Goal: Transaction & Acquisition: Purchase product/service

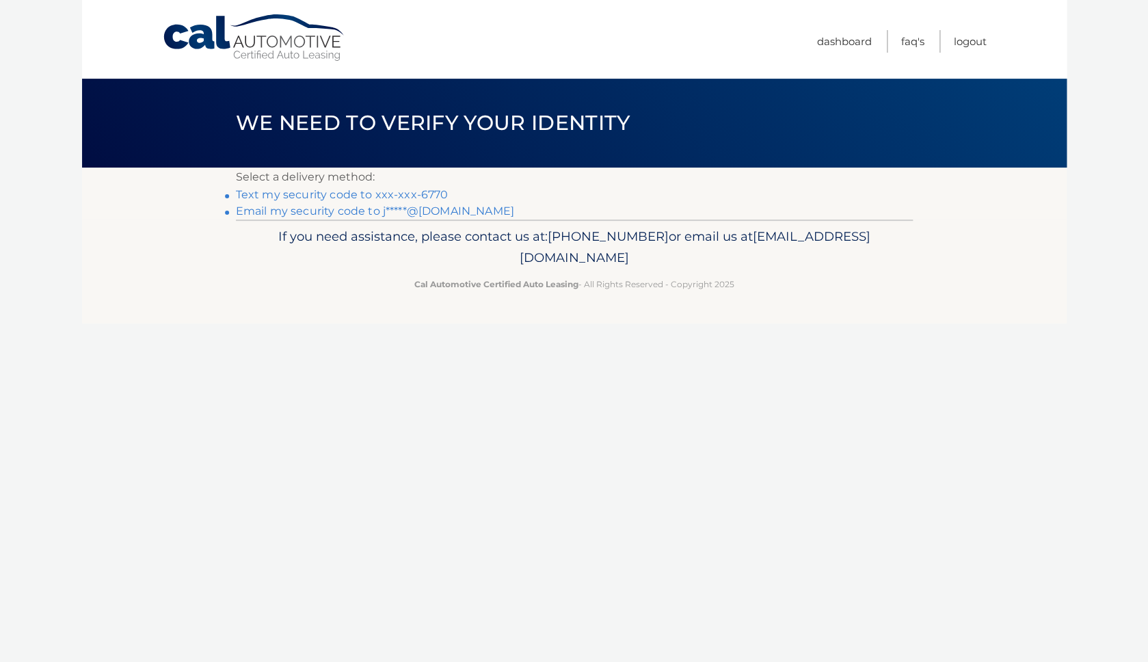
click at [429, 192] on link "Text my security code to xxx-xxx-6770" at bounding box center [342, 194] width 213 height 13
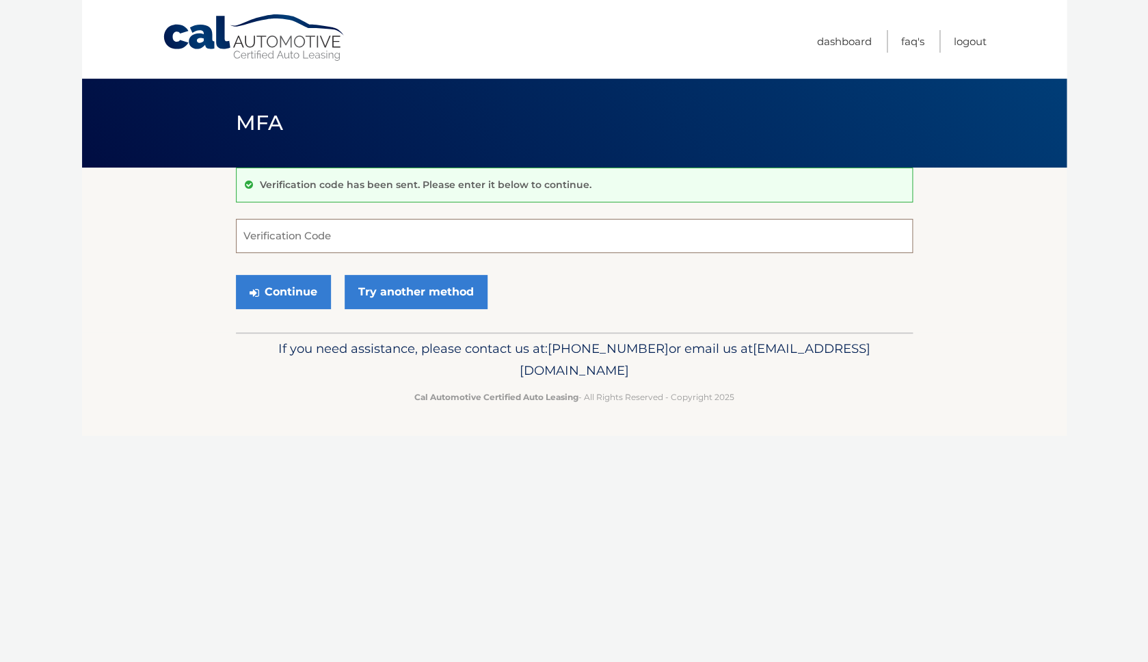
click at [359, 225] on input "Verification Code" at bounding box center [574, 236] width 677 height 34
type input "421757"
click at [294, 301] on button "Continue" at bounding box center [283, 292] width 95 height 34
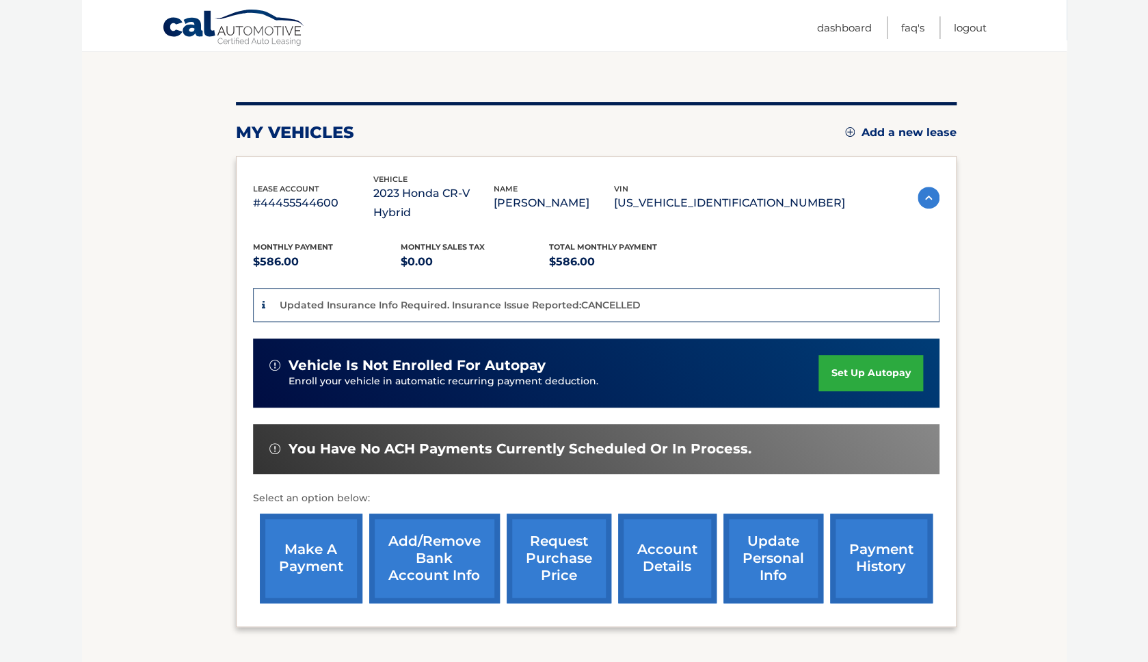
scroll to position [124, 0]
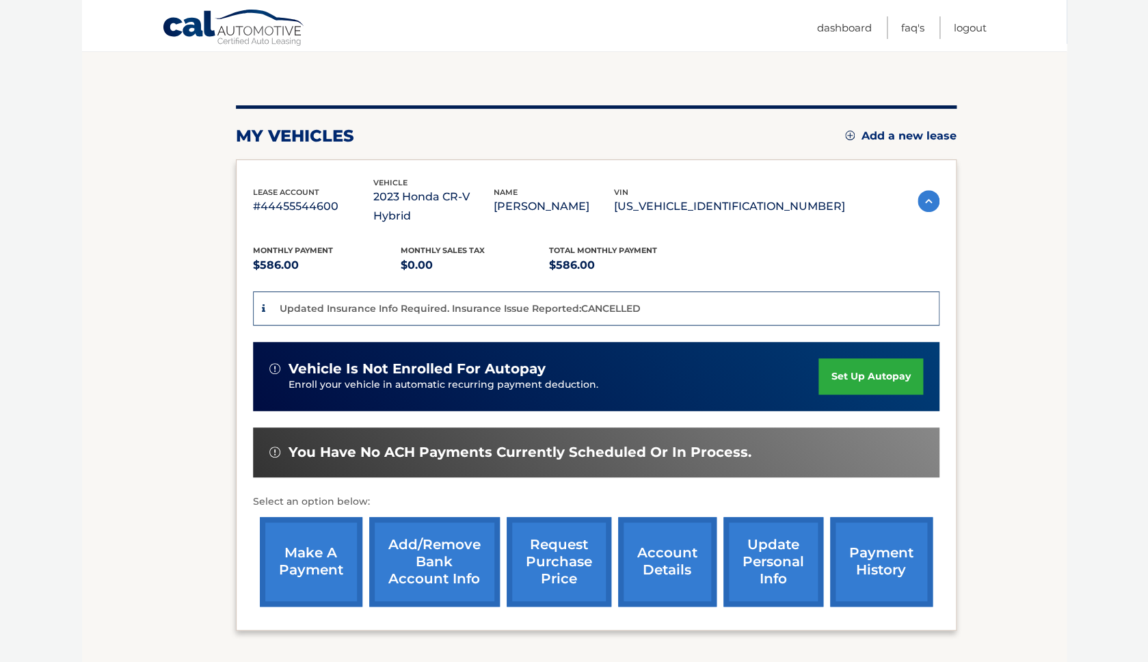
click at [349, 529] on link "make a payment" at bounding box center [311, 562] width 103 height 90
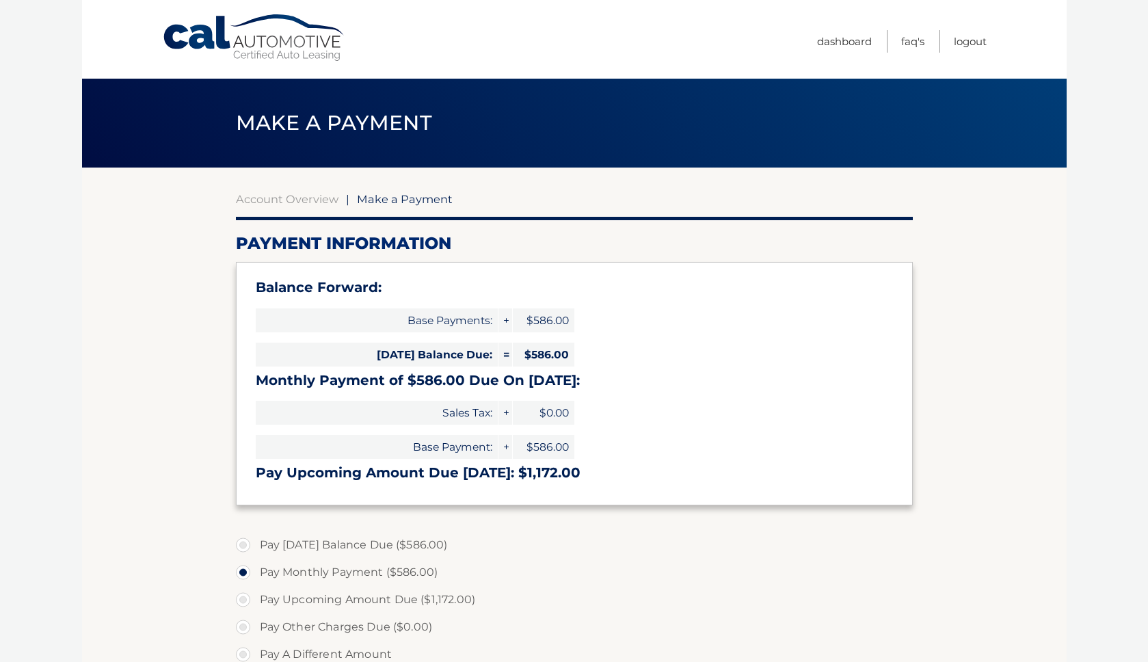
select select "NDJiMWE5NDYtNDU4NS00ZGEyLTk3ZjctZTM5NWFlNTI5ZWY0"
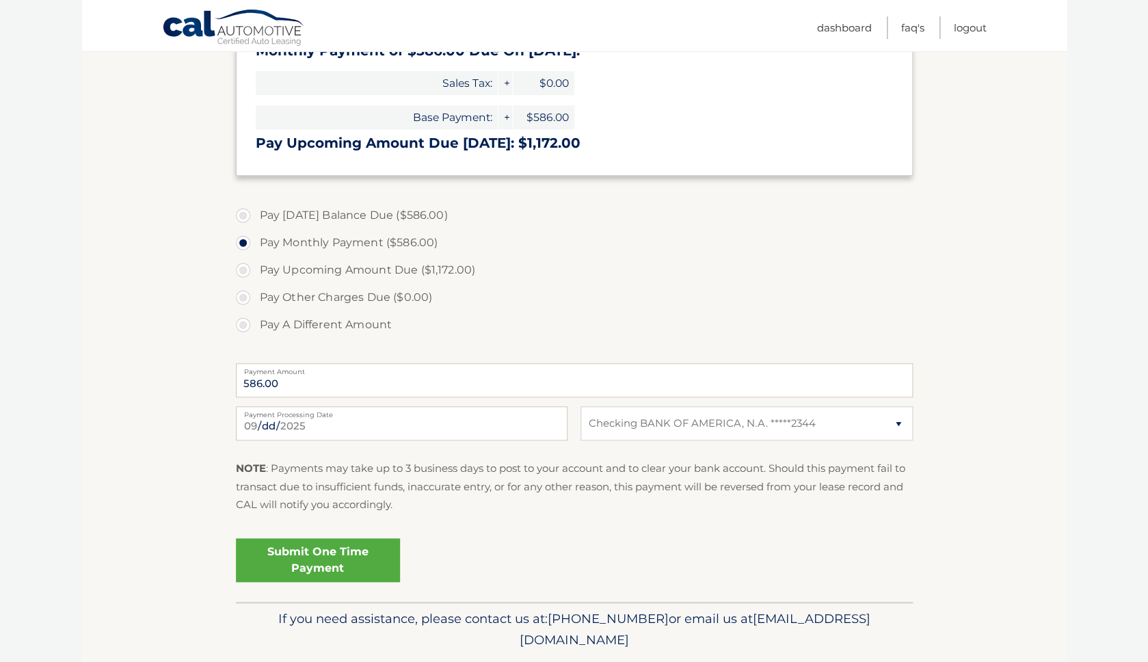
scroll to position [331, 0]
click at [347, 560] on link "Submit One Time Payment" at bounding box center [318, 559] width 164 height 44
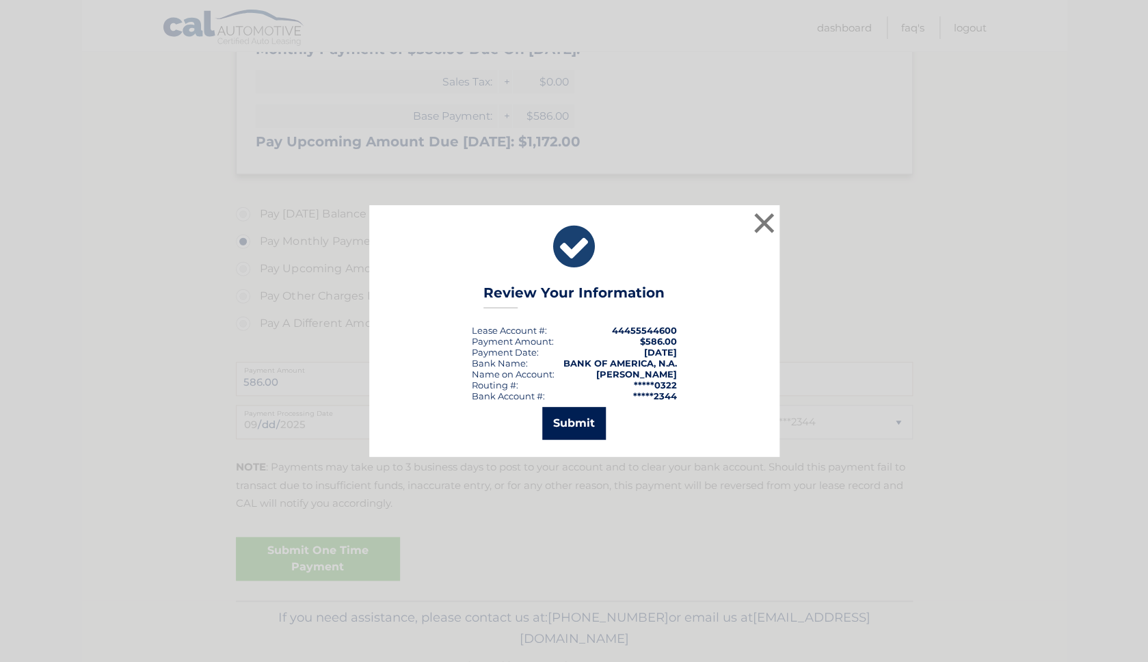
click at [580, 410] on button "Submit" at bounding box center [574, 423] width 64 height 33
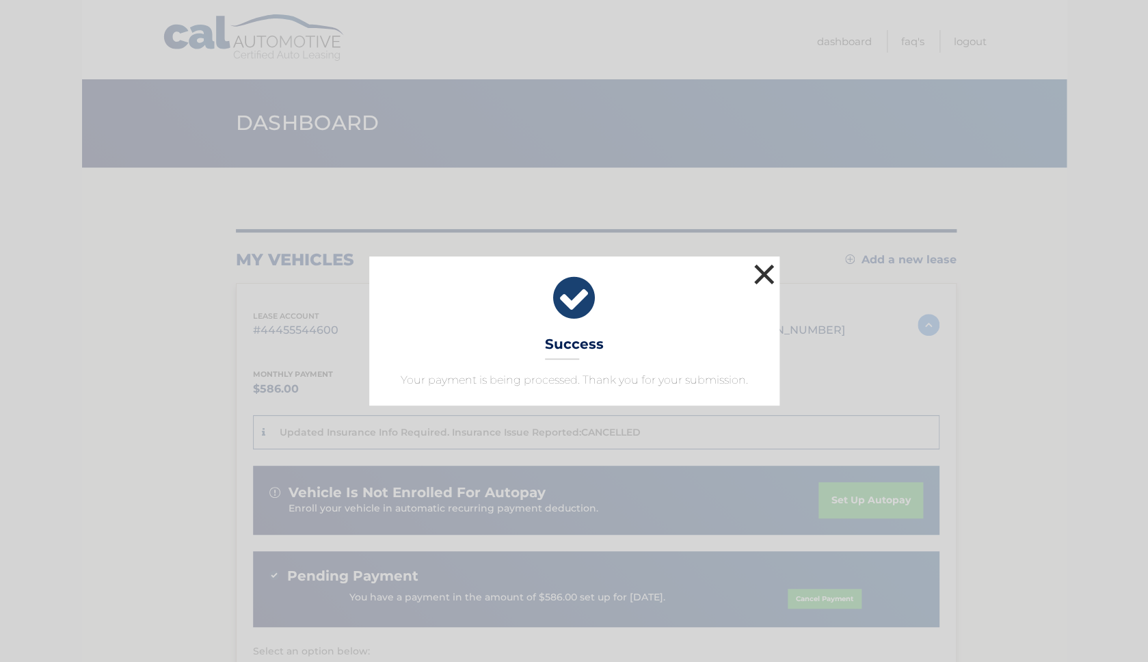
click at [766, 273] on button "×" at bounding box center [764, 274] width 27 height 27
